Goal: Navigation & Orientation: Understand site structure

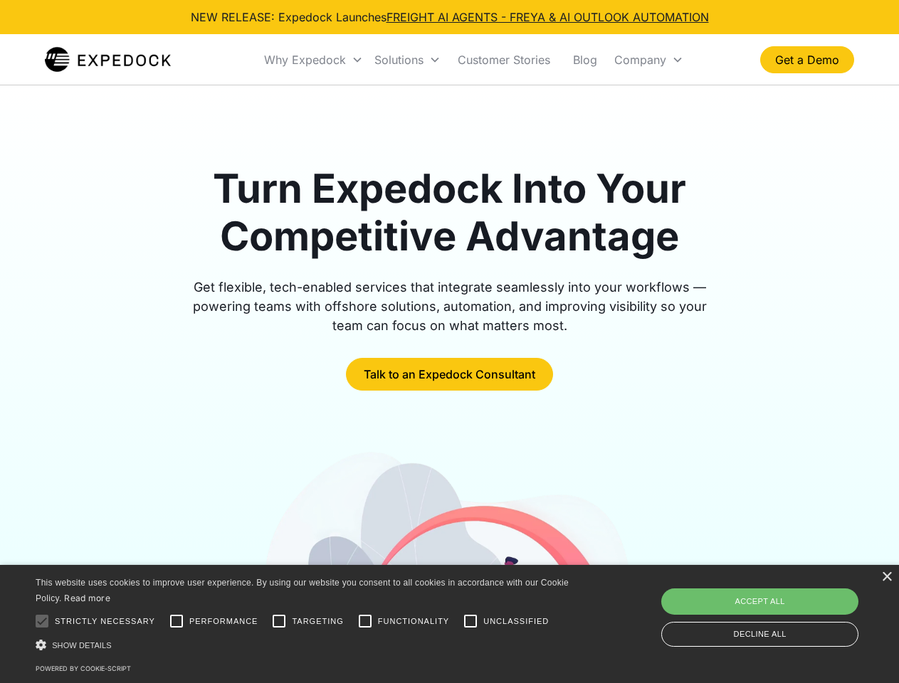
click at [314, 60] on div "Why Expedock" at bounding box center [305, 60] width 82 height 14
click at [407, 60] on div "Solutions" at bounding box center [398, 60] width 49 height 14
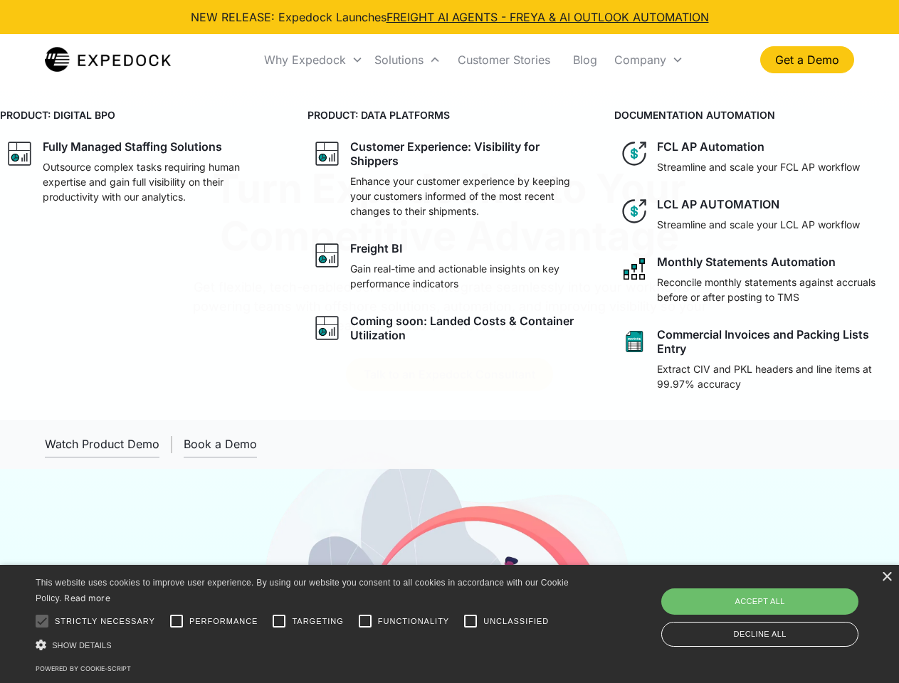
click at [648, 60] on div "Company" at bounding box center [640, 60] width 52 height 14
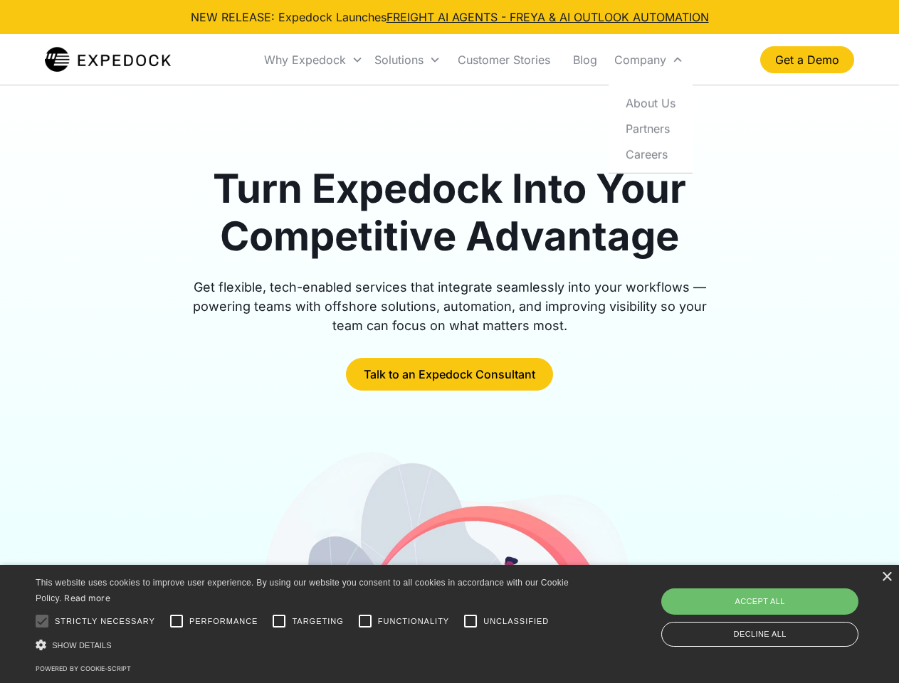
click at [42, 621] on div at bounding box center [42, 621] width 28 height 28
click at [176, 621] on input "Performance" at bounding box center [176, 621] width 28 height 28
checkbox input "true"
click at [279, 621] on input "Targeting" at bounding box center [279, 621] width 28 height 28
checkbox input "true"
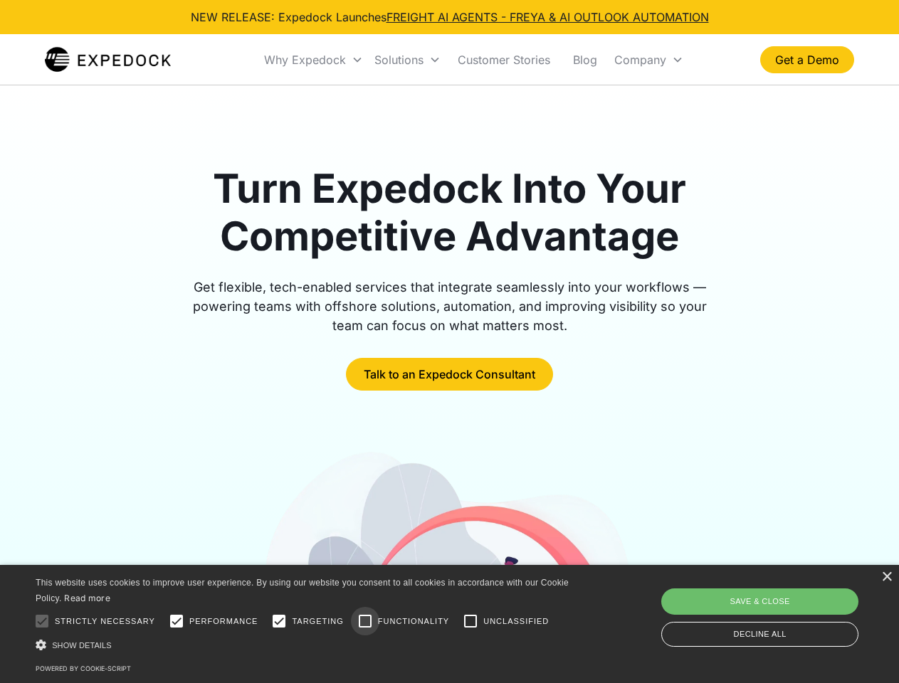
click at [365, 621] on input "Functionality" at bounding box center [365, 621] width 28 height 28
checkbox input "true"
click at [470, 621] on input "Unclassified" at bounding box center [470, 621] width 28 height 28
checkbox input "true"
click at [305, 645] on div "Show details Hide details" at bounding box center [305, 645] width 538 height 15
